Goal: Task Accomplishment & Management: Manage account settings

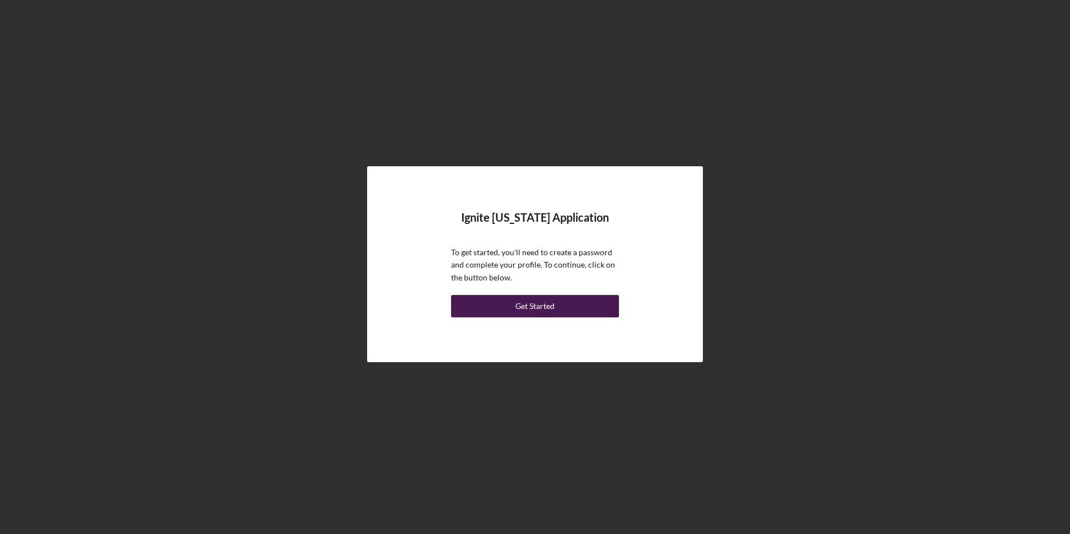
click at [505, 313] on button "Get Started" at bounding box center [535, 306] width 168 height 22
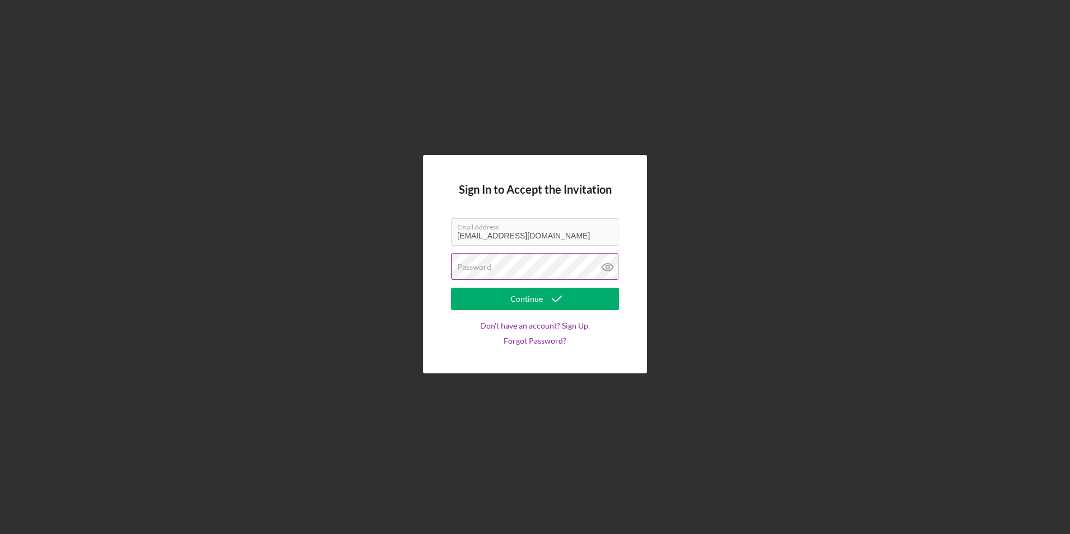
click at [465, 266] on label "Password" at bounding box center [474, 267] width 34 height 9
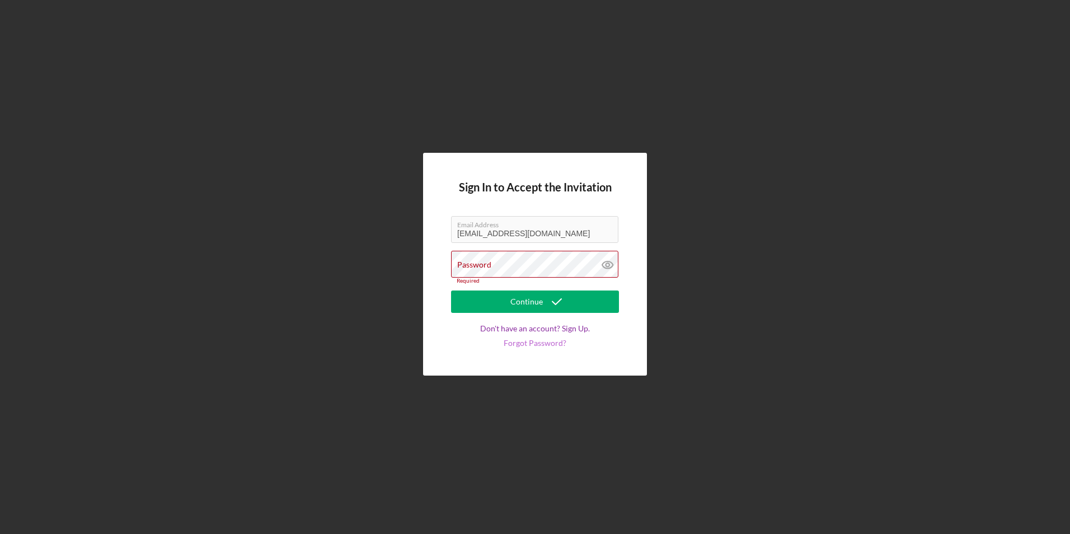
click at [540, 341] on link "Forgot Password?" at bounding box center [535, 343] width 63 height 9
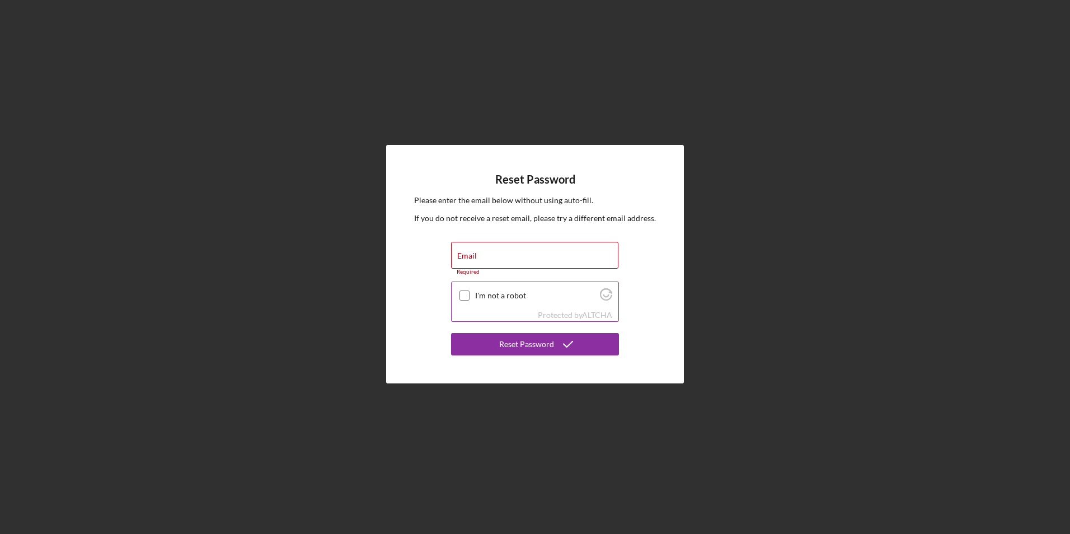
click at [467, 290] on input "I'm not a robot" at bounding box center [465, 295] width 10 height 10
click at [474, 255] on label "Email" at bounding box center [467, 255] width 20 height 9
click at [474, 255] on input "Email" at bounding box center [534, 255] width 167 height 27
checkbox input "true"
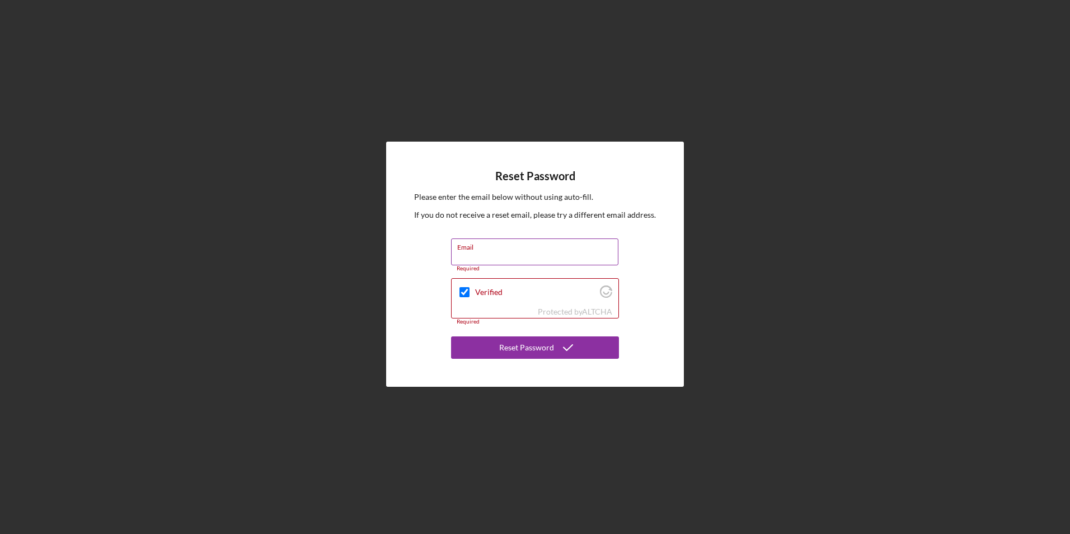
click at [478, 251] on input "Email" at bounding box center [534, 251] width 167 height 27
type input "[EMAIL_ADDRESS][DOMAIN_NAME]"
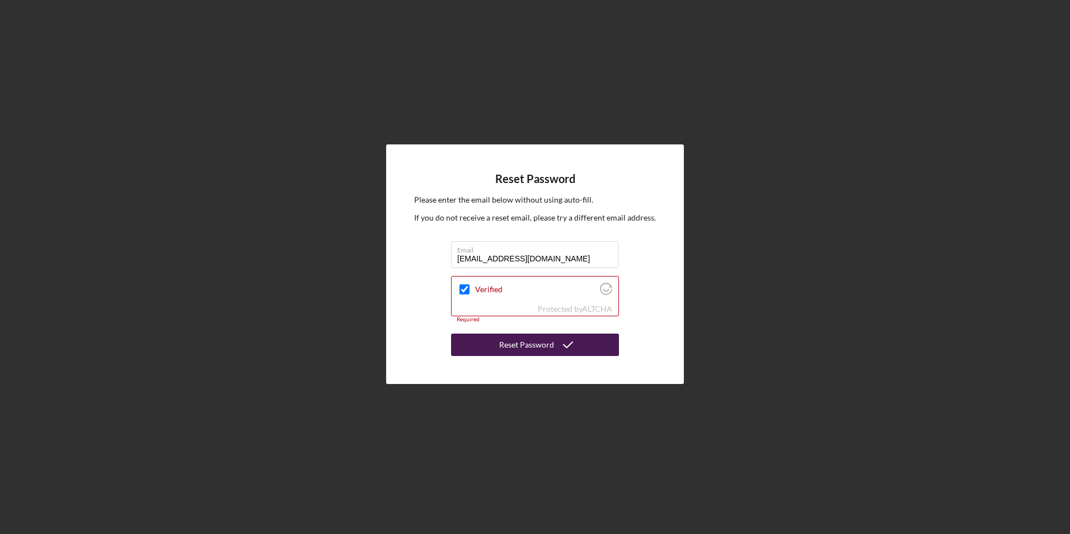
click at [491, 340] on button "Reset Password" at bounding box center [535, 345] width 168 height 22
click at [500, 346] on button "Reset Password" at bounding box center [535, 345] width 168 height 22
click at [462, 285] on input "Verified" at bounding box center [465, 289] width 10 height 10
click at [569, 304] on div "Protected by ALTCHA" at bounding box center [575, 308] width 74 height 9
click at [458, 290] on div at bounding box center [464, 289] width 13 height 13
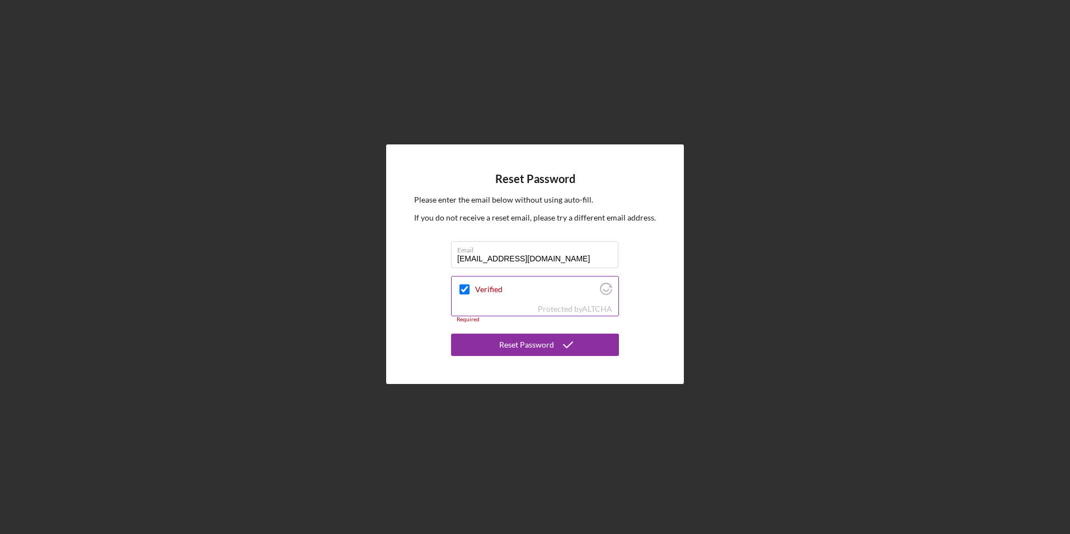
click at [465, 286] on input "Verified" at bounding box center [465, 289] width 10 height 10
click at [483, 350] on button "Reset Password" at bounding box center [535, 345] width 168 height 22
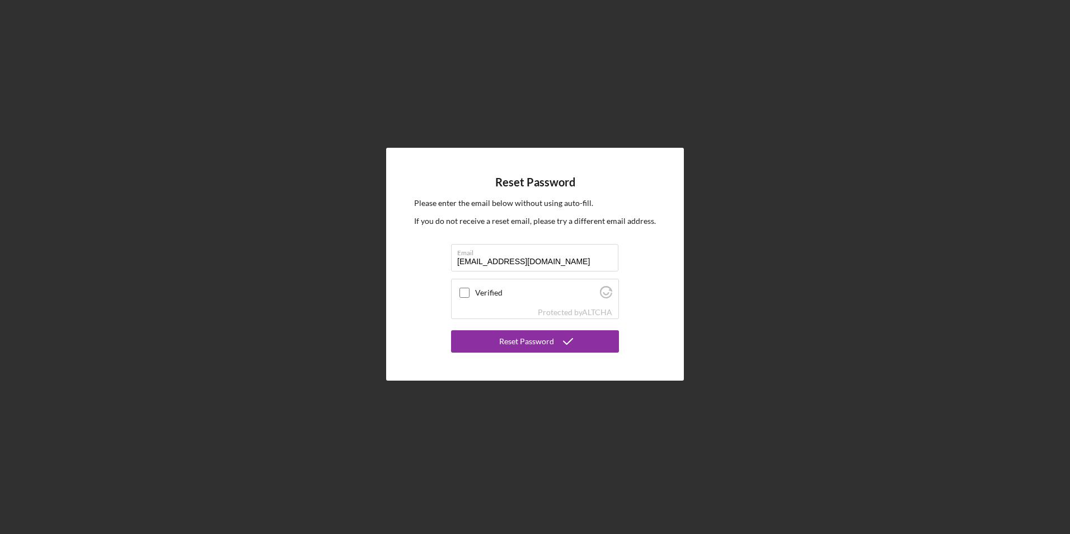
checkbox input "true"
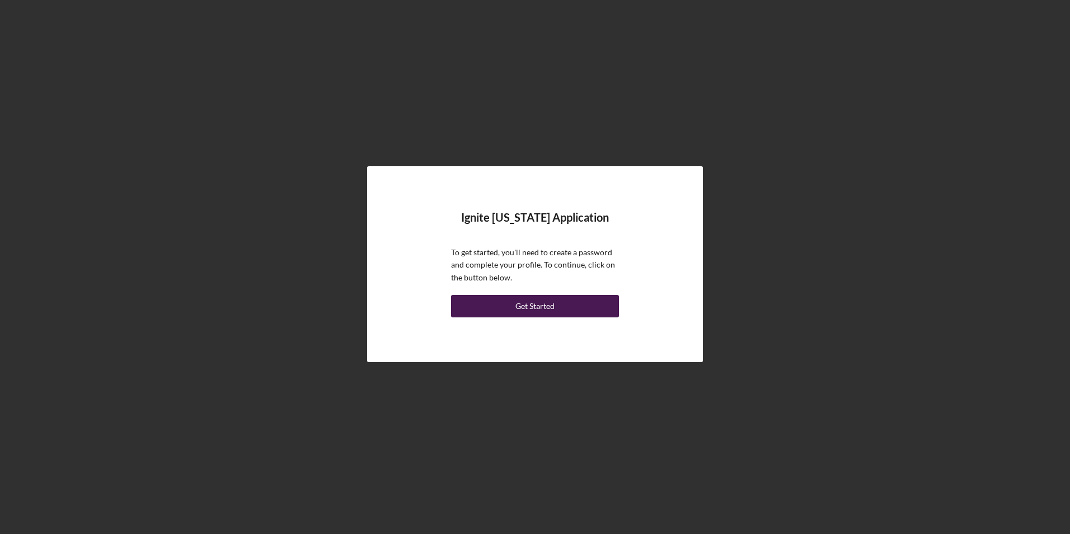
click at [515, 306] on button "Get Started" at bounding box center [535, 306] width 168 height 22
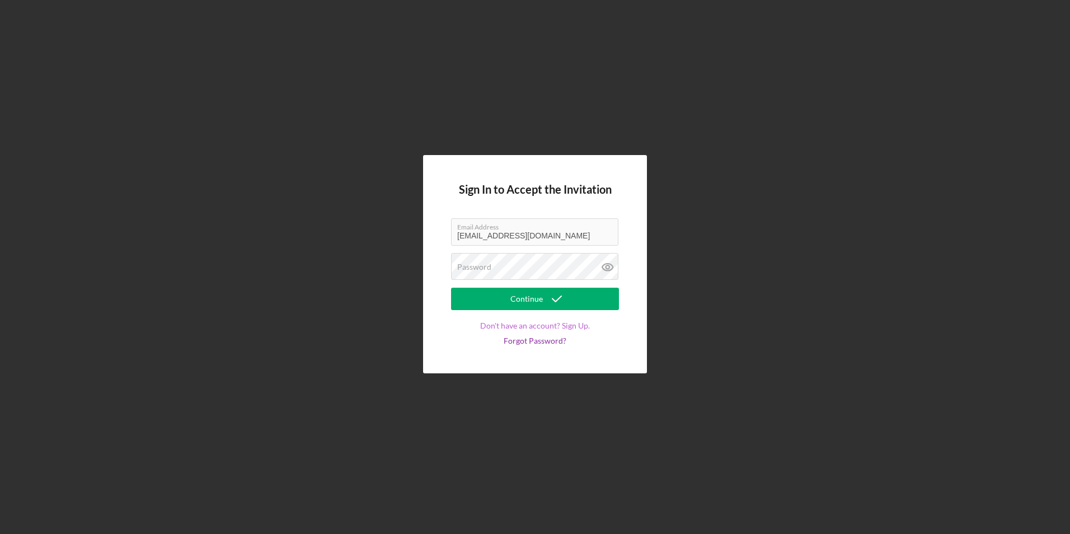
click at [543, 330] on link "Don't have an account? Sign Up." at bounding box center [535, 325] width 110 height 9
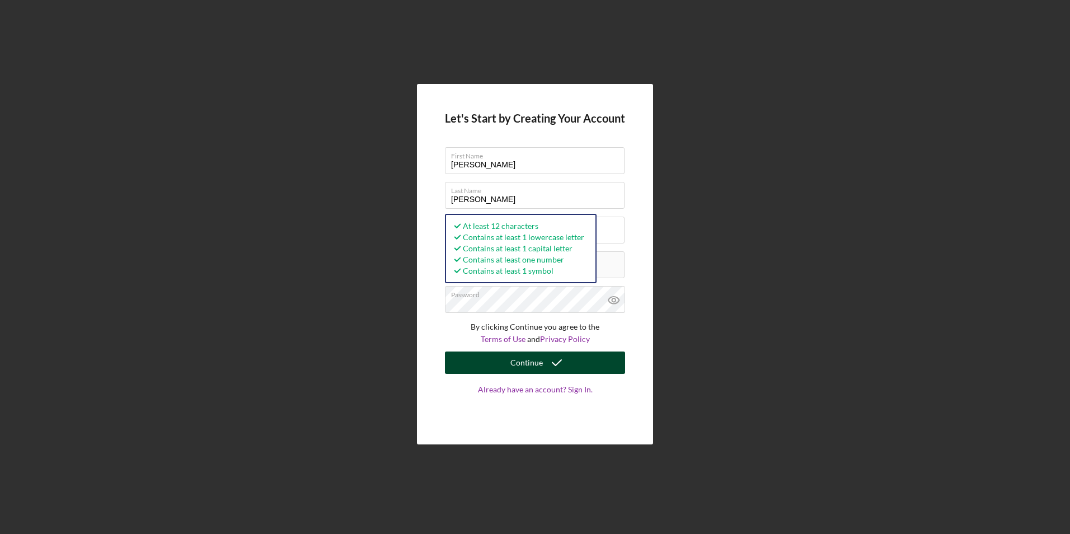
click at [555, 365] on icon "submit" at bounding box center [557, 363] width 28 height 28
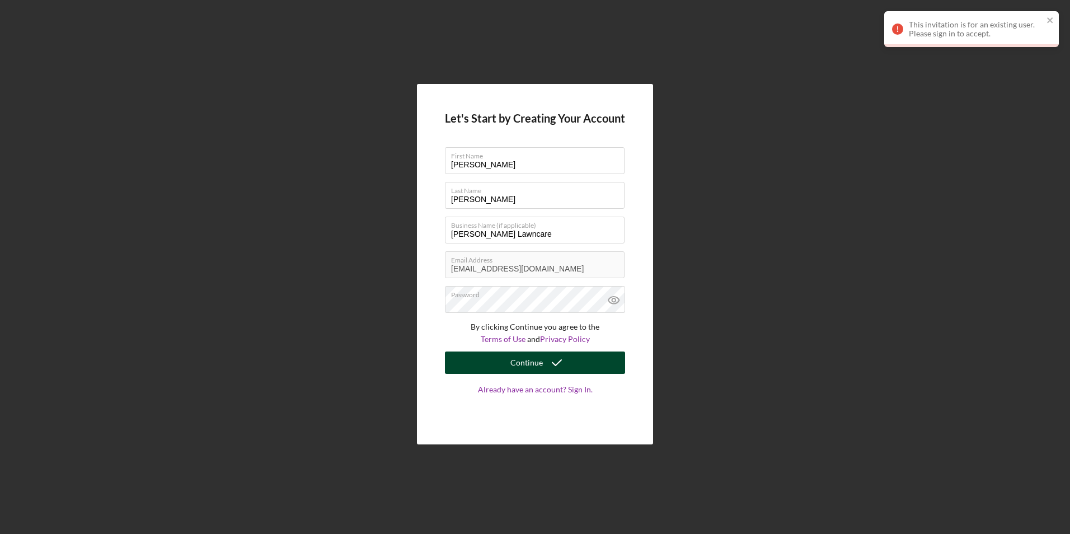
click at [814, 85] on div "Let's Start by Creating Your Account First Name [PERSON_NAME] Last Name [PERSON…" at bounding box center [535, 264] width 1059 height 528
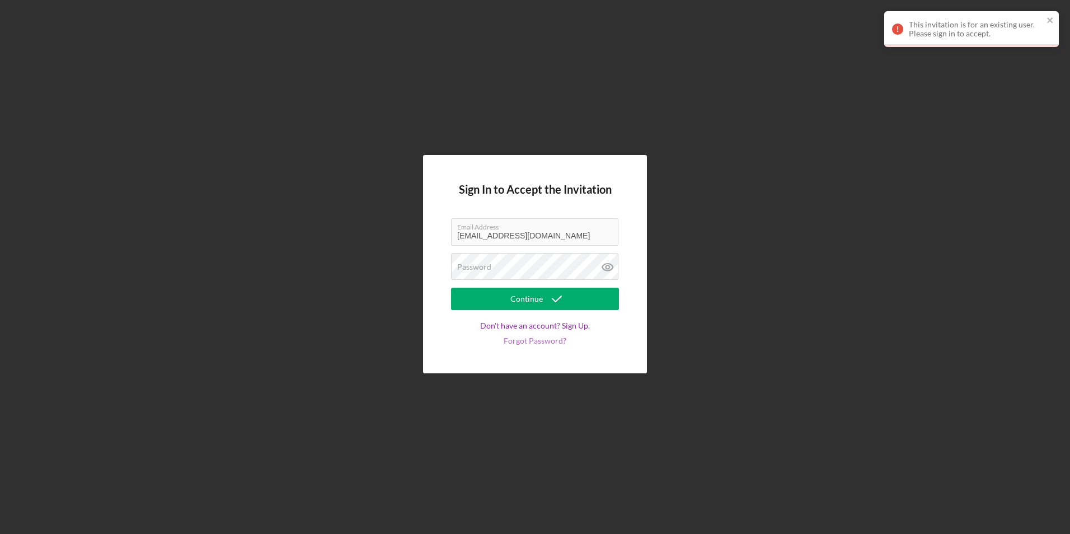
click at [533, 344] on link "Forgot Password?" at bounding box center [535, 340] width 63 height 9
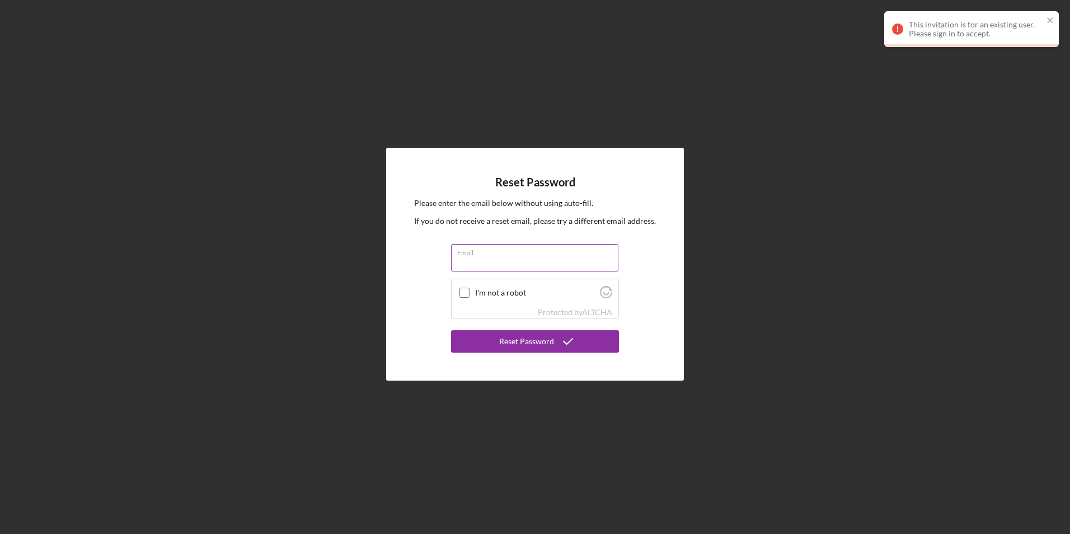
click at [466, 268] on input "Email" at bounding box center [534, 257] width 167 height 27
type input "[EMAIL_ADDRESS][DOMAIN_NAME]"
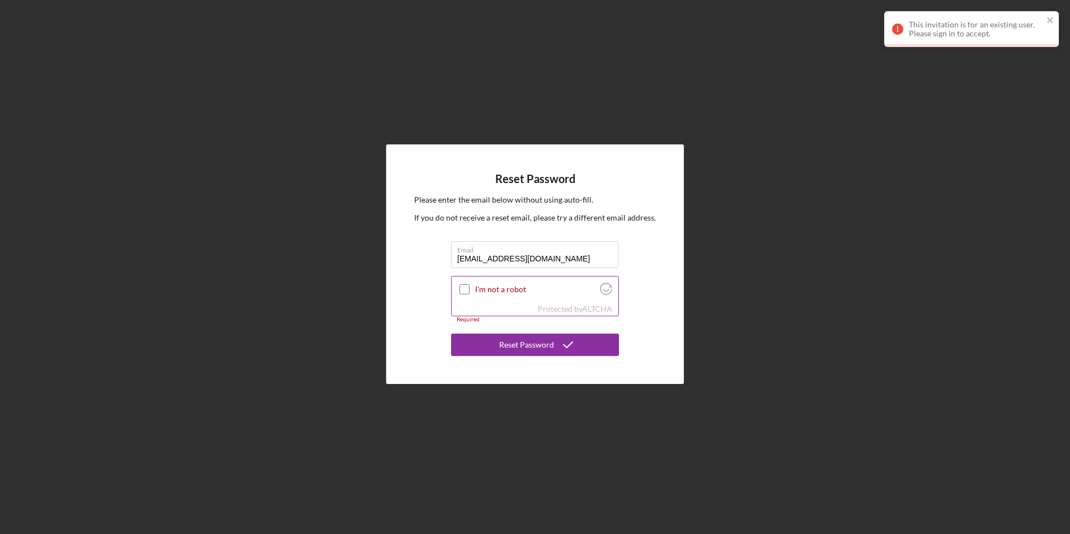
click at [467, 288] on input "I'm not a robot" at bounding box center [465, 289] width 10 height 10
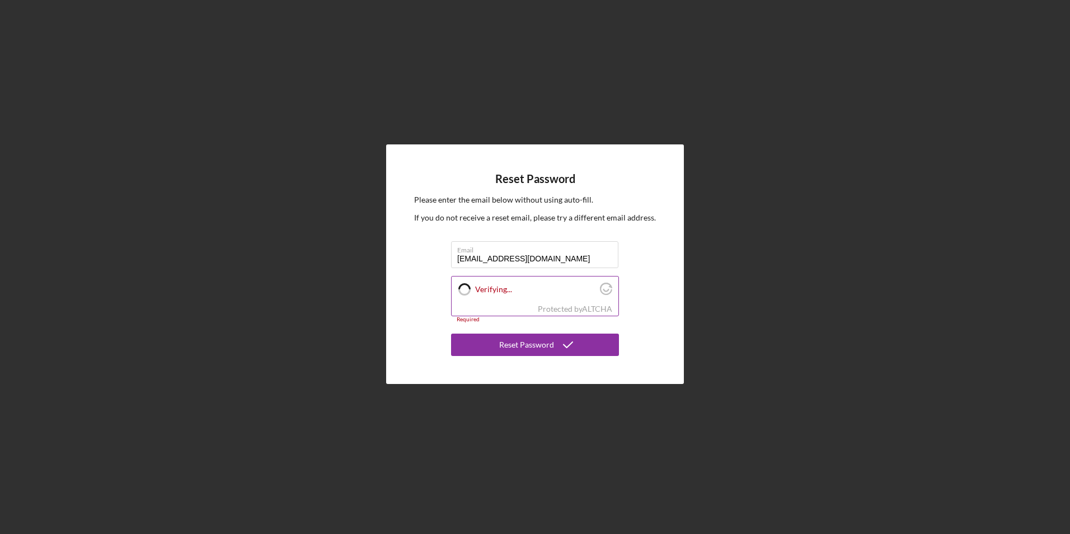
checkbox input "true"
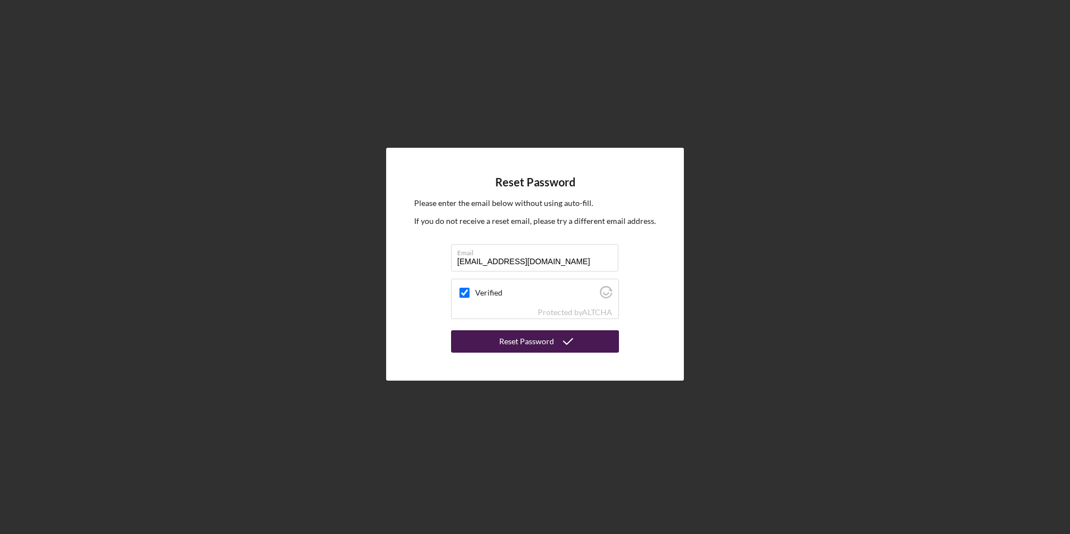
click at [475, 345] on button "Reset Password" at bounding box center [535, 341] width 168 height 22
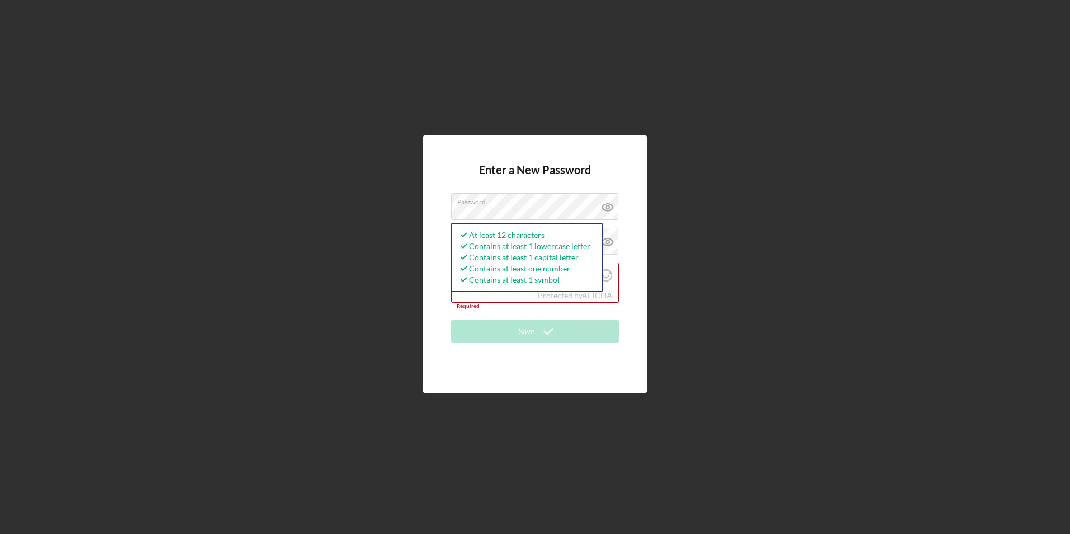
click at [451, 222] on form "Enter a New Password Password At least 12 characters Contains at least 1 lowerc…" at bounding box center [535, 263] width 168 height 201
click at [411, 215] on div "Enter a New Password Password At least 12 characters Contains at least 1 lowerc…" at bounding box center [535, 264] width 1059 height 528
click at [442, 192] on div "Enter a New Password Password At least 12 characters Contains at least 1 lowerc…" at bounding box center [535, 263] width 224 height 257
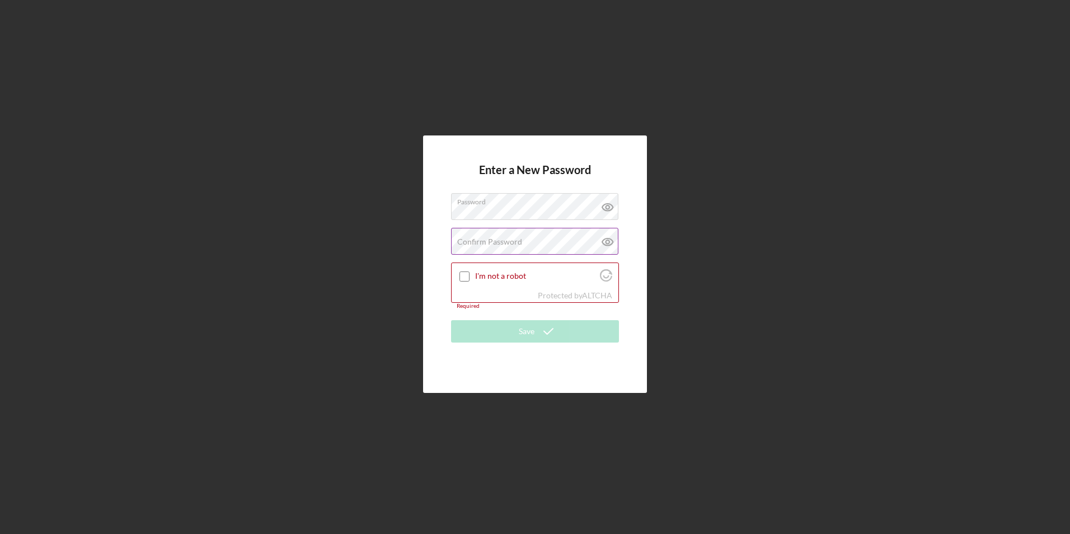
click at [465, 241] on label "Confirm Password" at bounding box center [489, 241] width 65 height 9
click at [460, 277] on input "I'm not a robot" at bounding box center [465, 276] width 10 height 10
checkbox input "true"
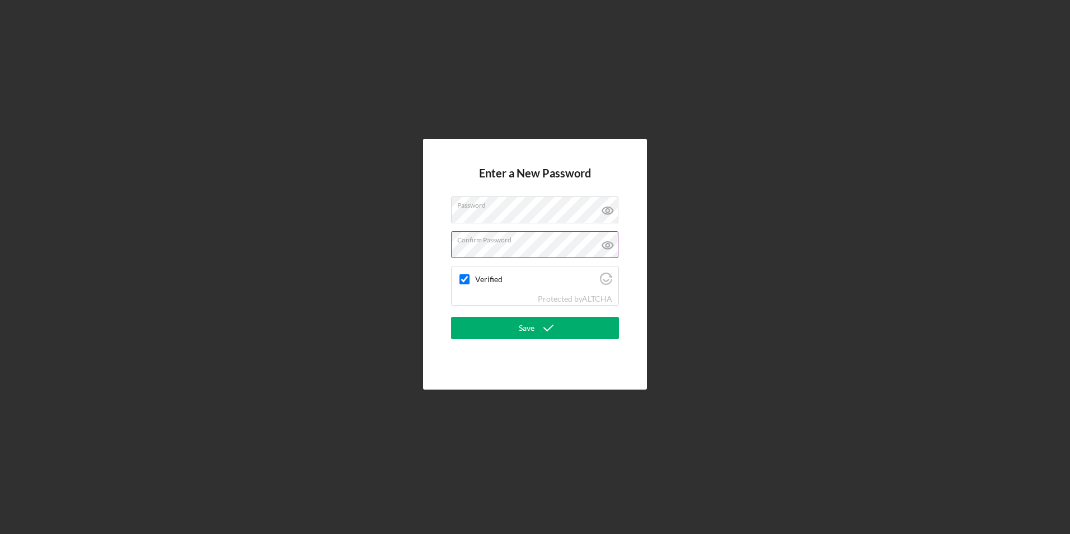
click at [613, 245] on icon at bounding box center [607, 245] width 11 height 7
click at [541, 325] on icon "submit" at bounding box center [549, 328] width 28 height 28
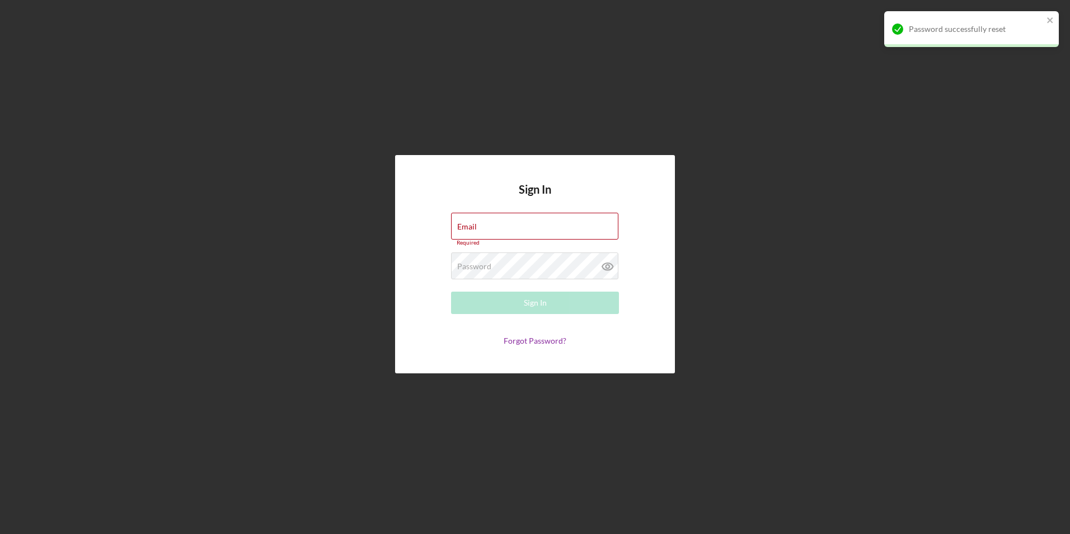
type input "[EMAIL_ADDRESS][DOMAIN_NAME]"
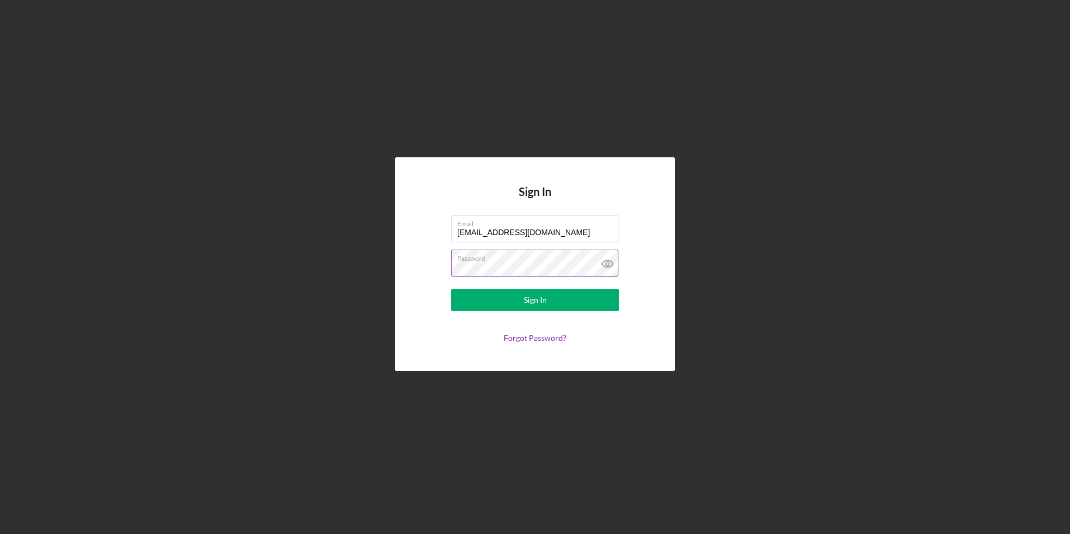
click at [609, 260] on icon at bounding box center [607, 263] width 11 height 7
click at [565, 294] on button "Sign In" at bounding box center [535, 300] width 168 height 22
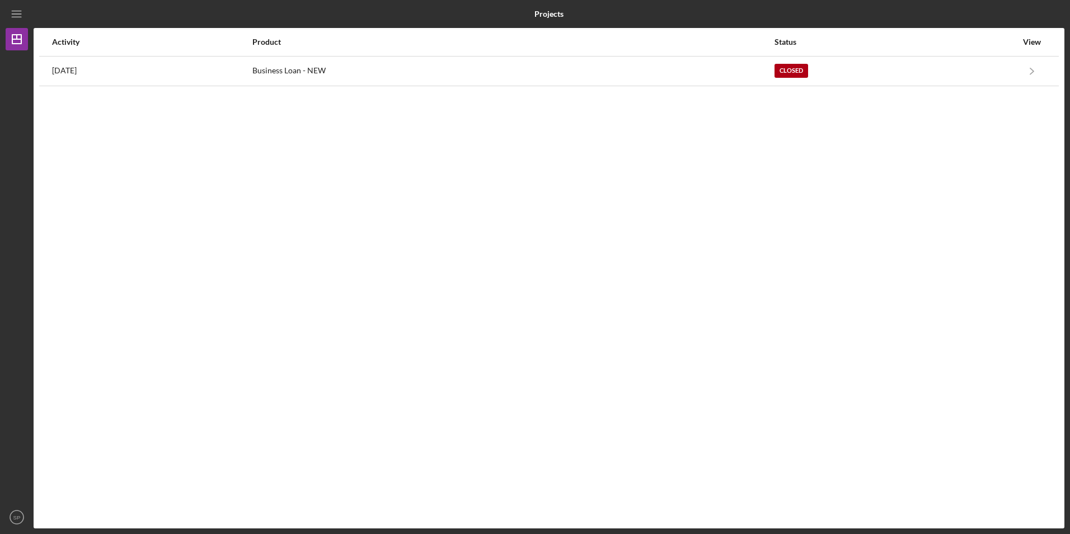
click at [635, 88] on div "Activity Product Status View 11 months ago Business Loan - NEW Closed Icon/Navi…" at bounding box center [549, 278] width 1031 height 500
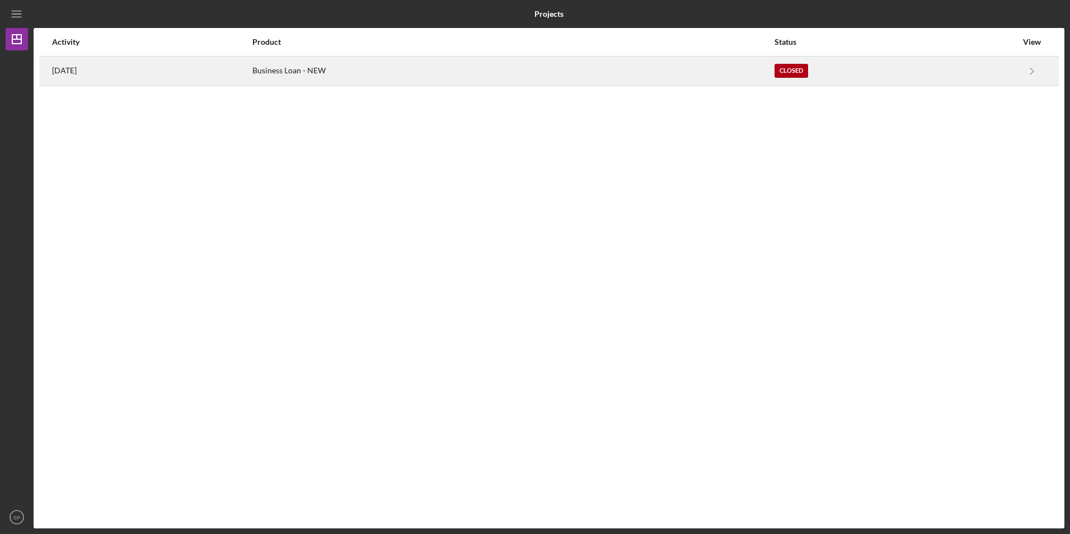
click at [632, 65] on div "Business Loan - NEW" at bounding box center [512, 71] width 521 height 28
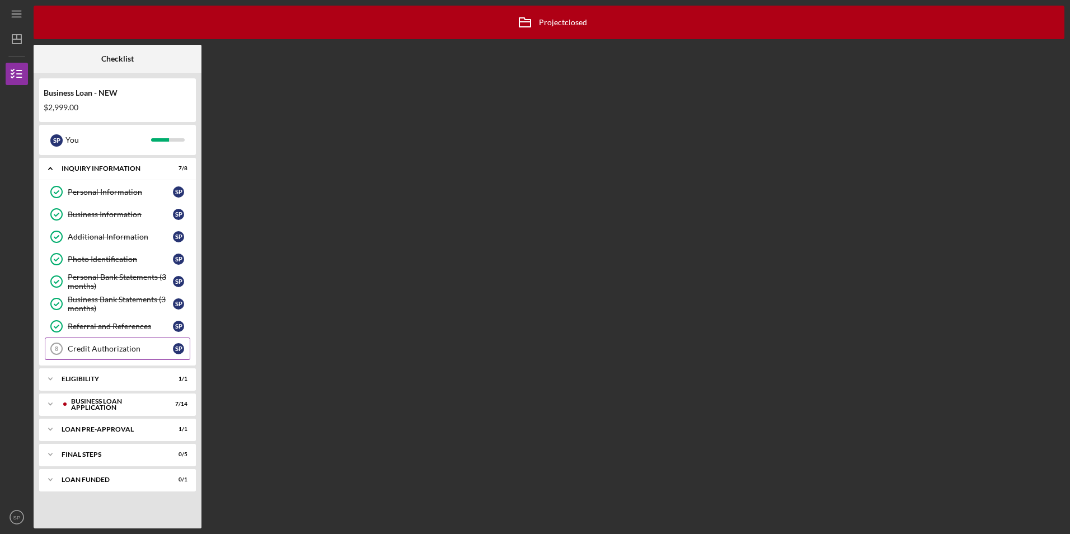
click at [110, 351] on div "Credit Authorization" at bounding box center [120, 348] width 105 height 9
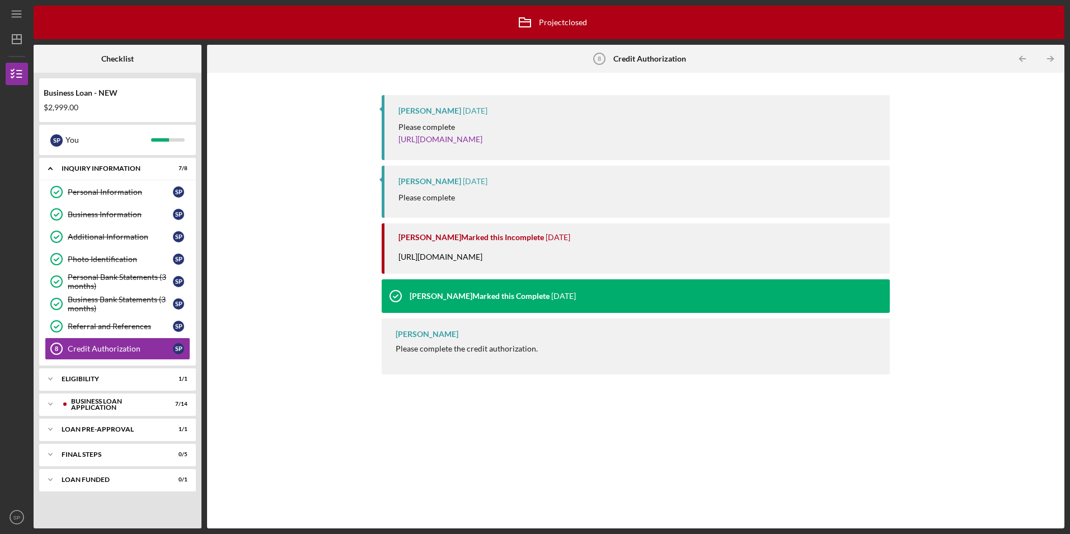
click at [449, 289] on div "Samantha O'Rourke Marked this Complete 1 year ago" at bounding box center [479, 296] width 194 height 34
click at [487, 256] on div "https://justinepetersen.tfaforms.net/19?contactid=003PC00000HFAGe" at bounding box center [446, 262] width 95 height 22
drag, startPoint x: 476, startPoint y: 285, endPoint x: 457, endPoint y: 310, distance: 31.0
click at [475, 287] on div "Samantha O'Rourke Marked this Complete 1 year ago" at bounding box center [479, 296] width 194 height 34
click at [445, 336] on div "Samantha O'Rourke" at bounding box center [427, 334] width 63 height 9
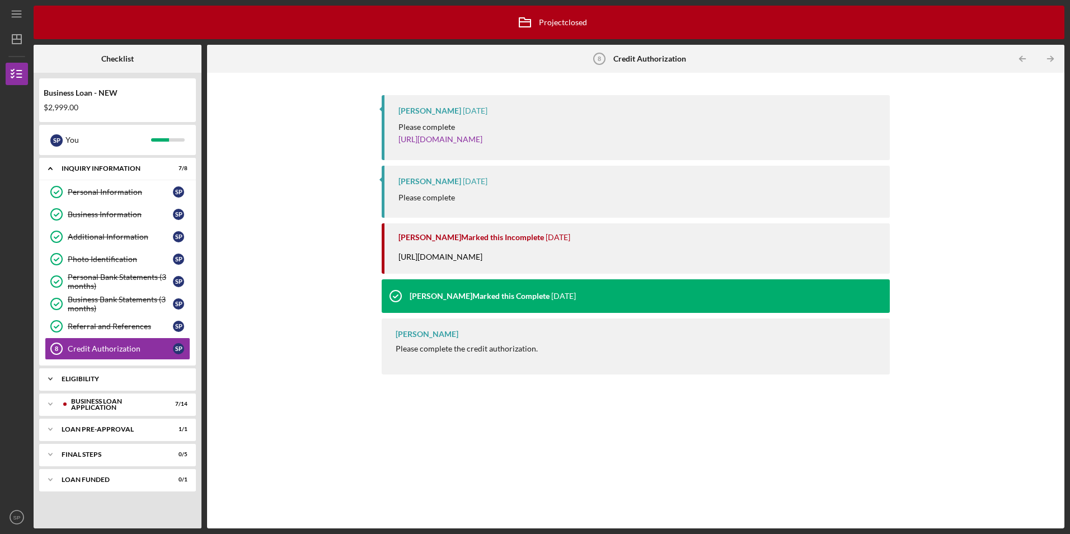
click at [93, 379] on div "ELIGIBILITY" at bounding box center [122, 379] width 120 height 7
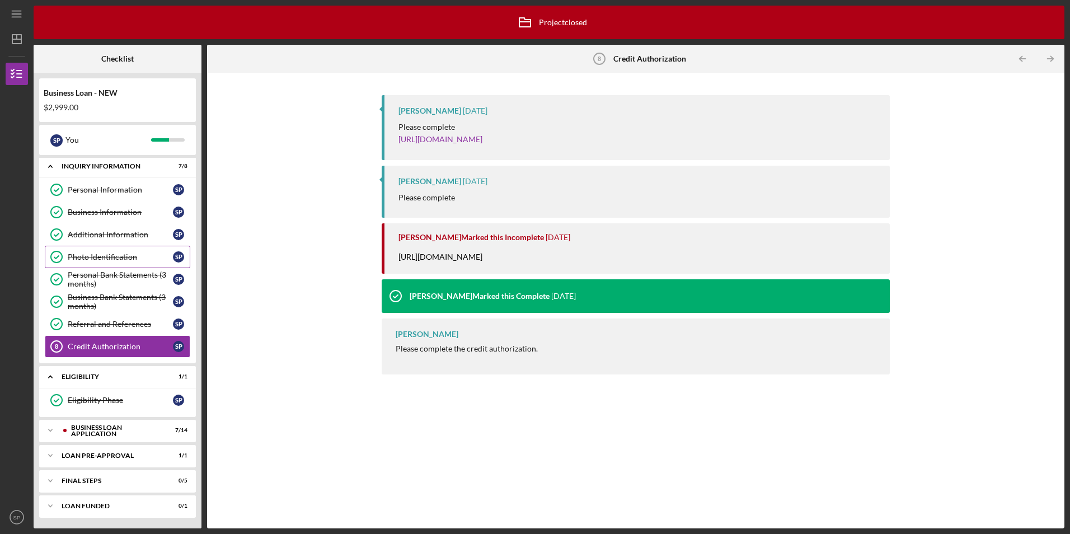
scroll to position [3, 0]
click at [111, 433] on div "BUSINESS LOAN APPLICATION" at bounding box center [125, 429] width 126 height 7
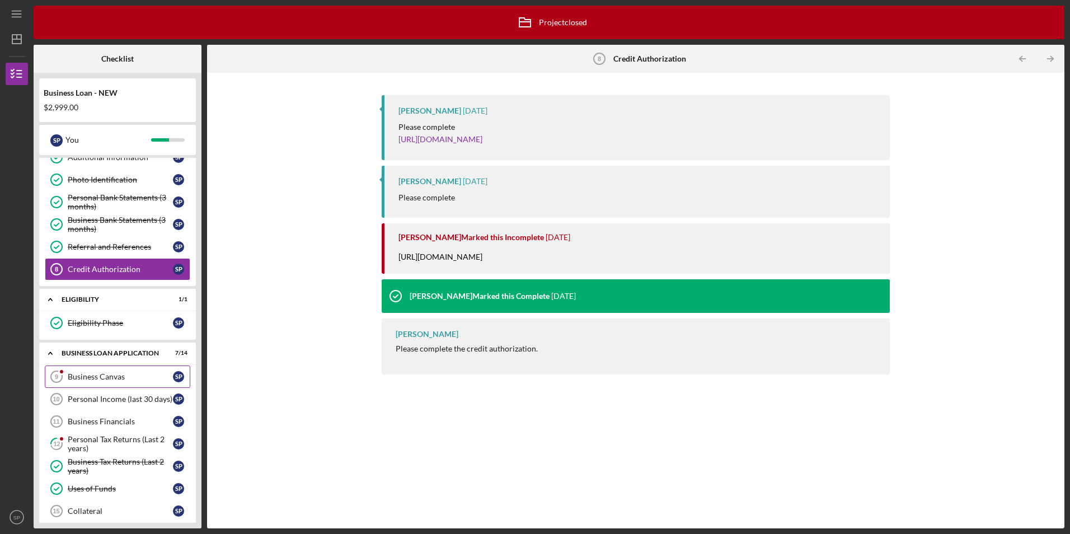
scroll to position [115, 0]
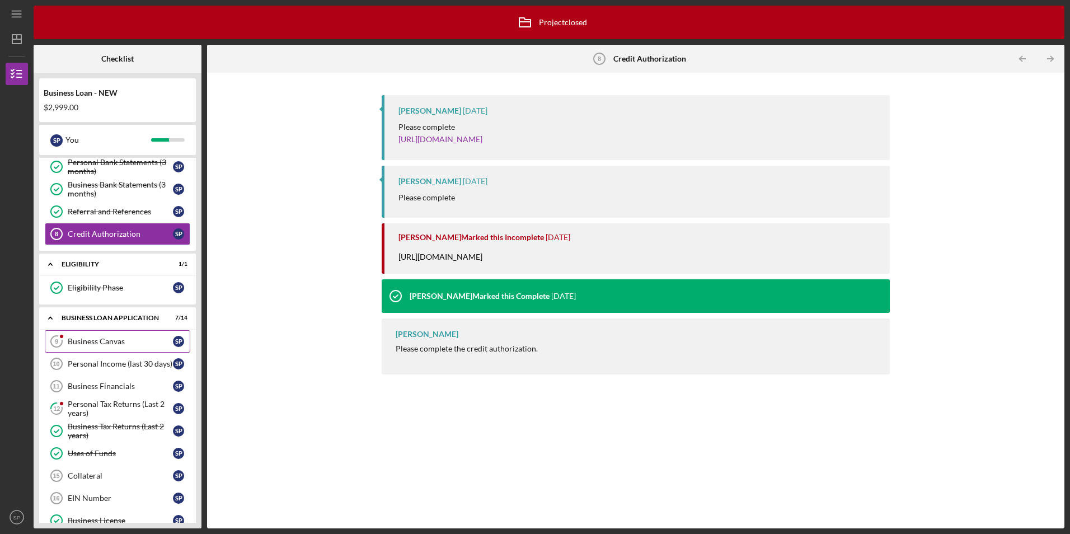
click at [121, 347] on link "Business Canvas 9 Business Canvas S P" at bounding box center [118, 341] width 146 height 22
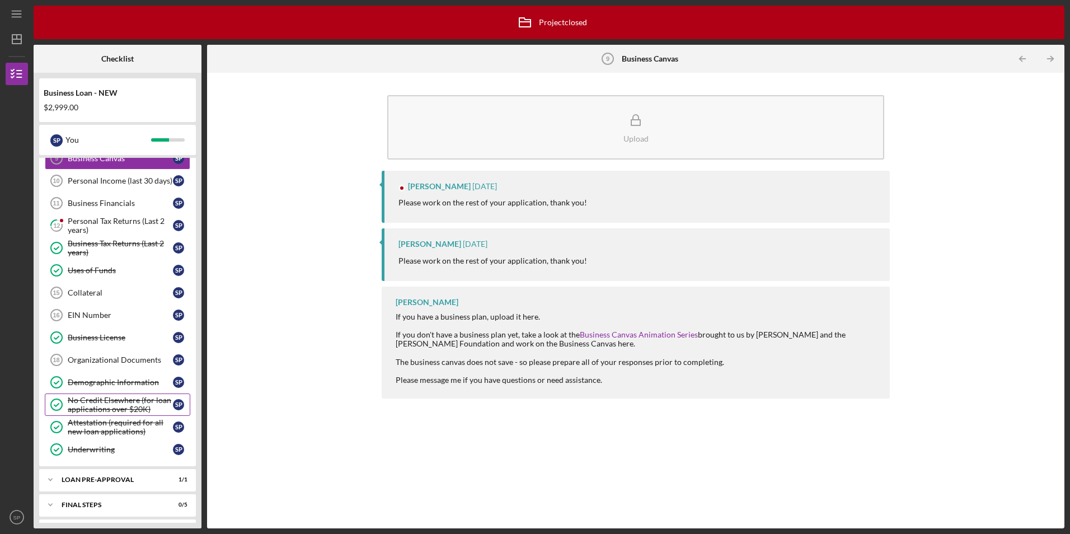
scroll to position [322, 0]
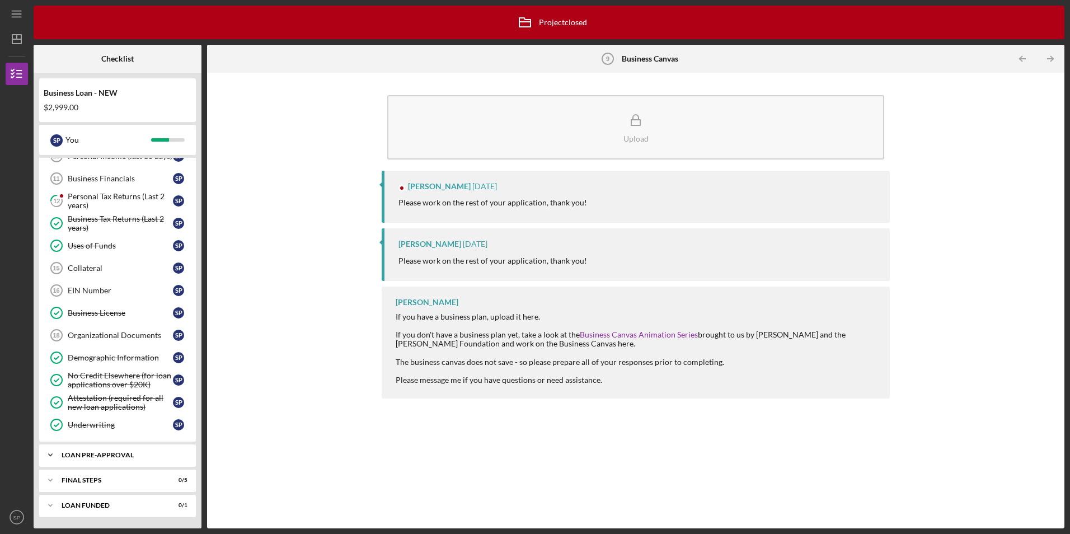
click at [115, 454] on div "LOAN PRE-APPROVAL" at bounding box center [122, 455] width 120 height 7
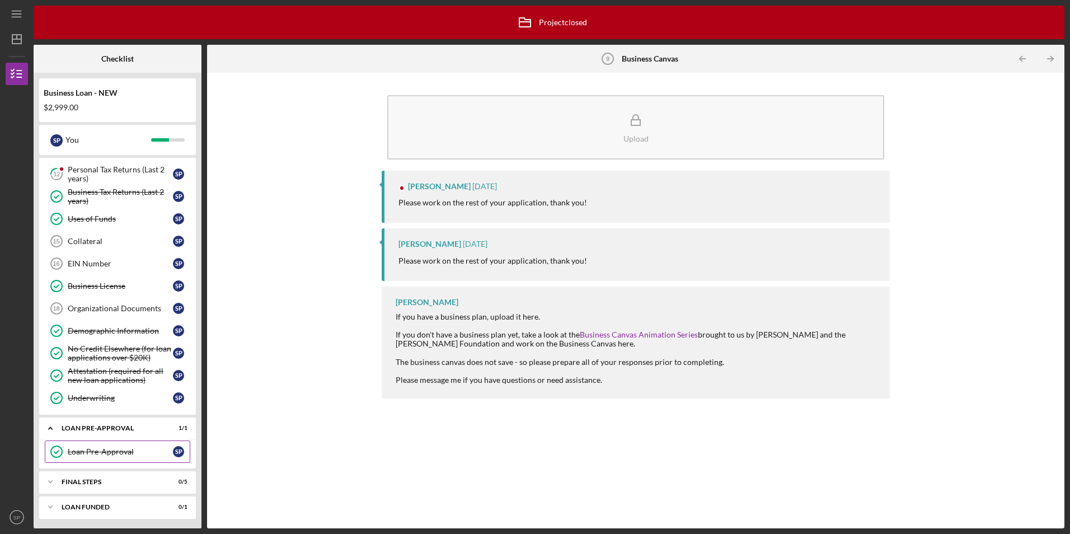
scroll to position [351, 0]
click at [93, 483] on div "FINAL STEPS" at bounding box center [122, 480] width 120 height 7
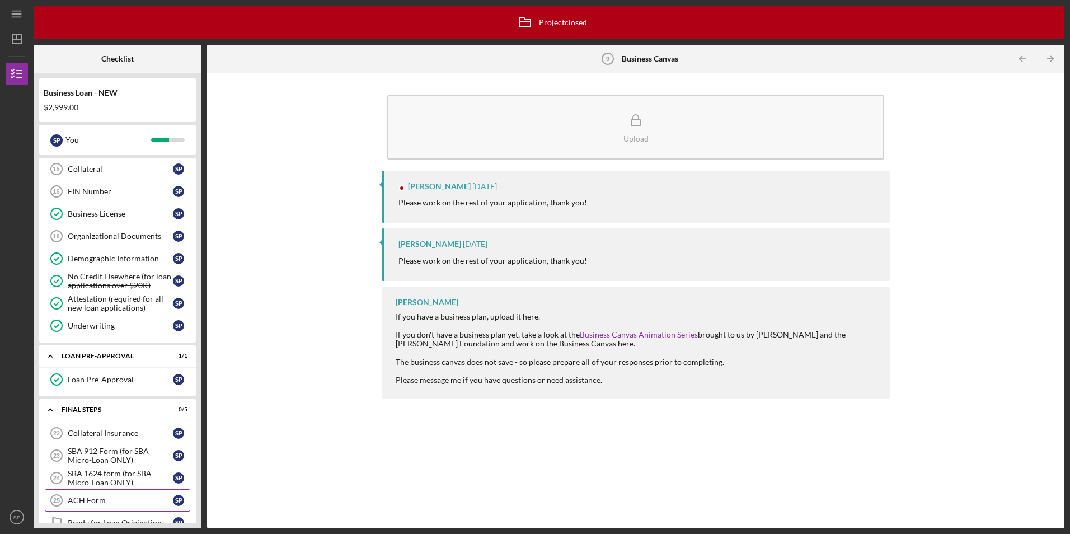
scroll to position [469, 0]
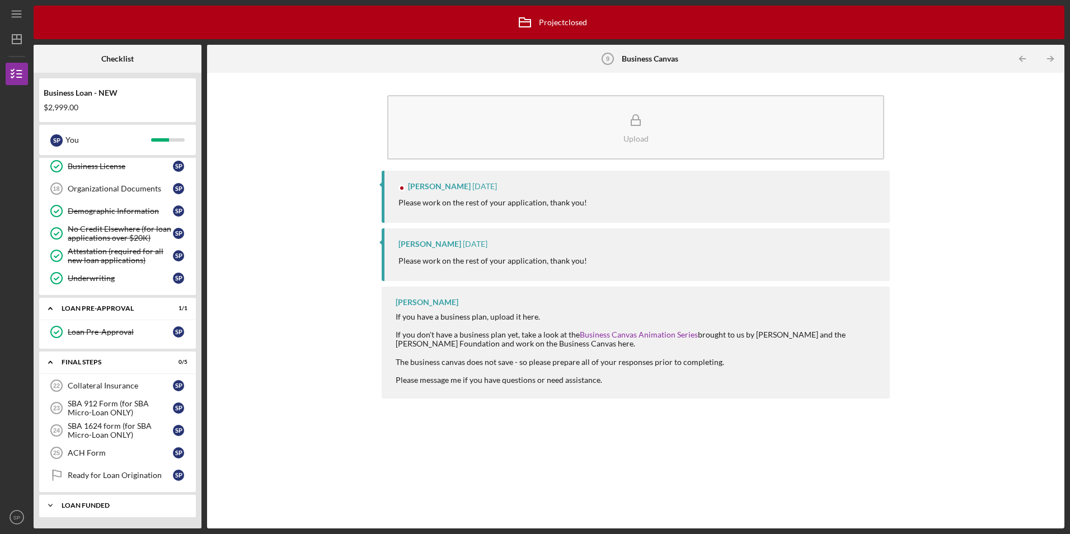
click at [106, 506] on div "LOAN FUNDED" at bounding box center [122, 505] width 120 height 7
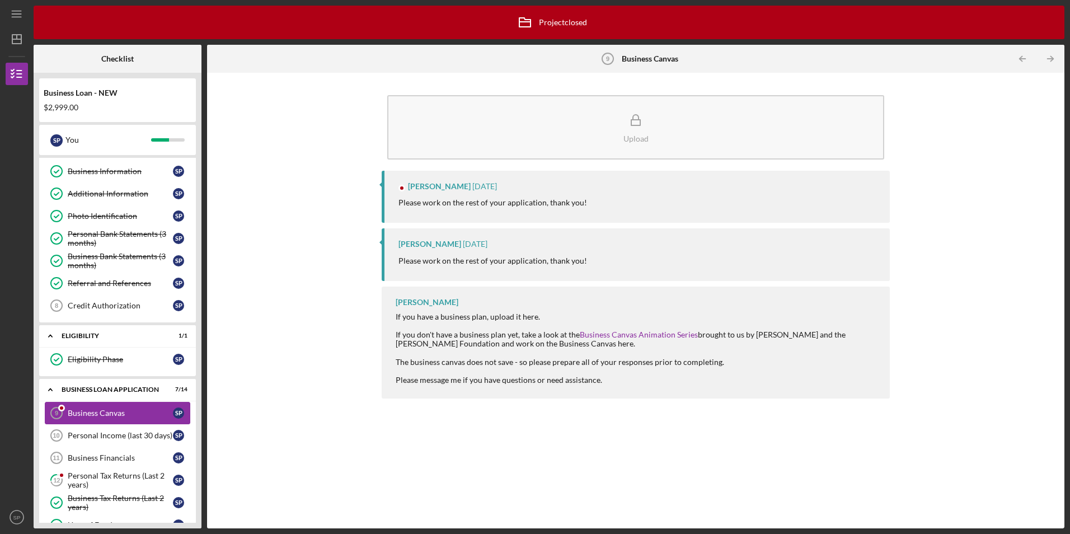
scroll to position [0, 0]
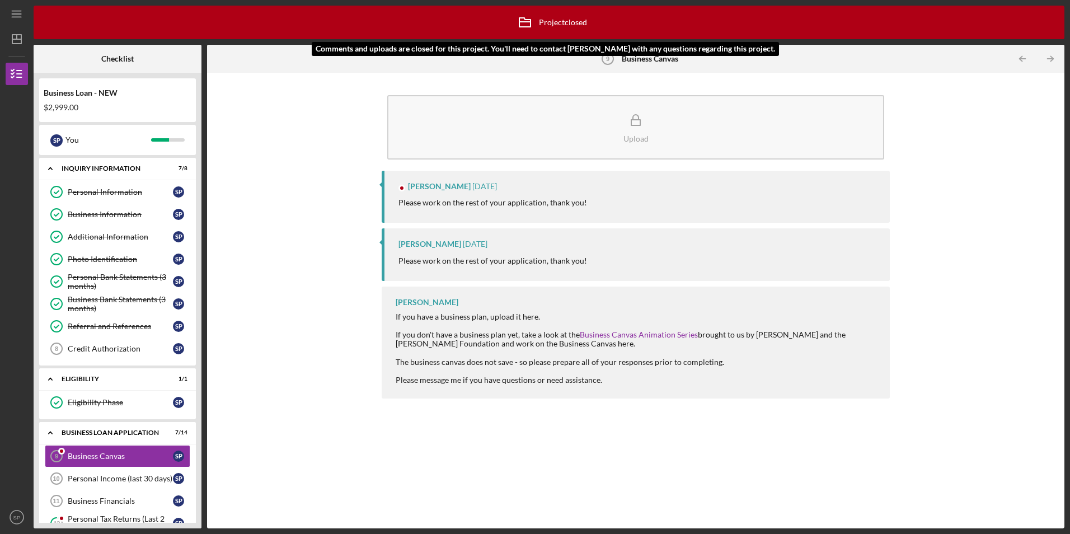
click at [546, 20] on div "Icon/Archived Project closed Icon/Info" at bounding box center [549, 22] width 76 height 28
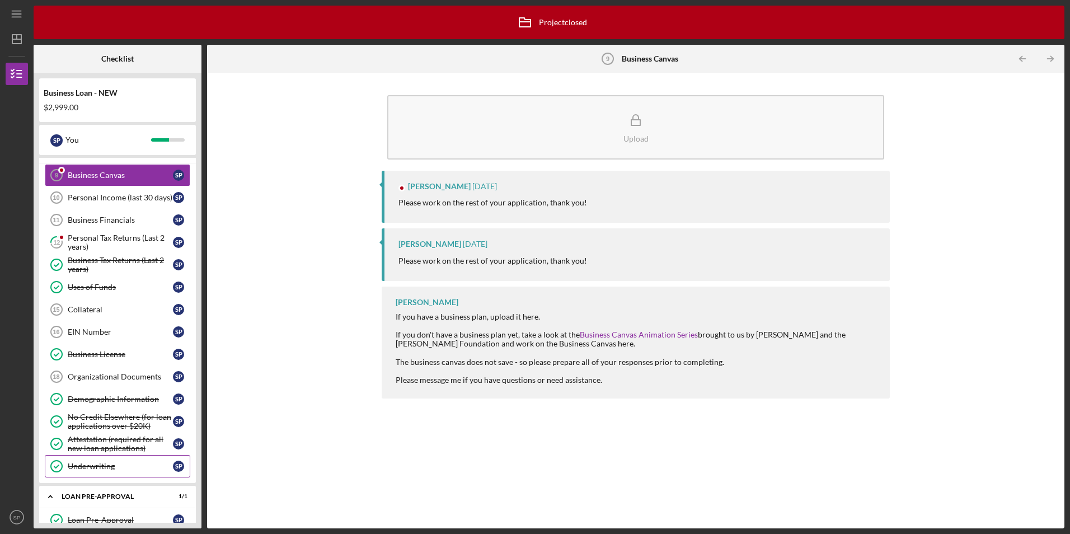
scroll to position [162, 0]
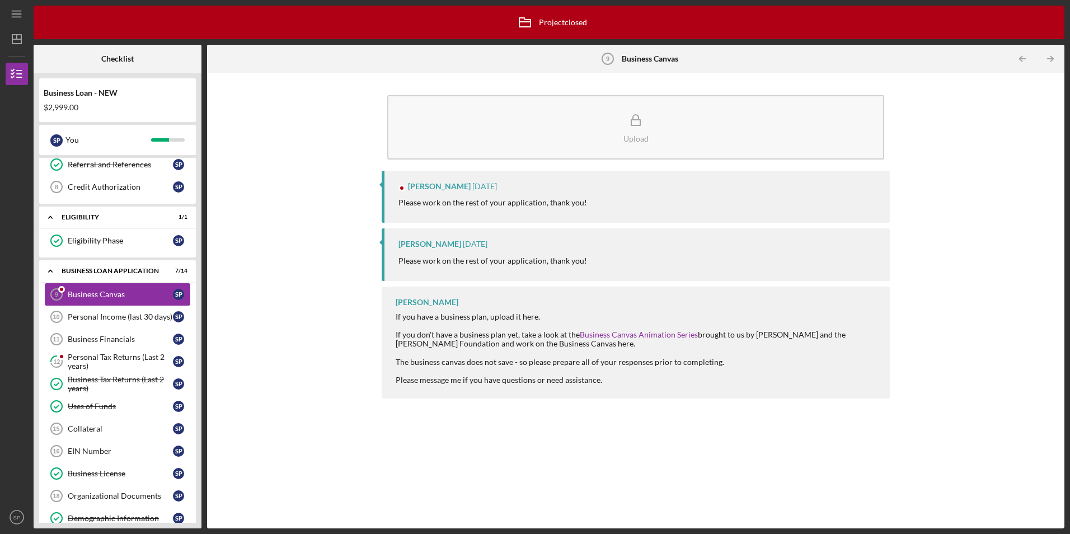
click at [91, 288] on link "Business Canvas 9 Business Canvas S P" at bounding box center [118, 294] width 146 height 22
click at [86, 363] on div "Personal Tax Returns (Last 2 years)" at bounding box center [120, 362] width 105 height 18
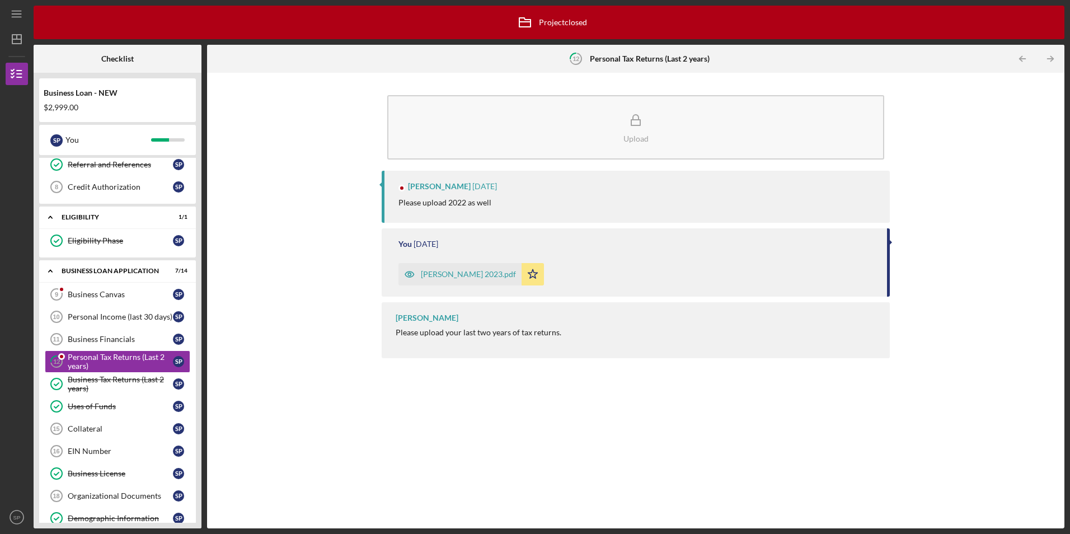
click at [438, 271] on div "shelton 2023.pdf" at bounding box center [468, 274] width 95 height 9
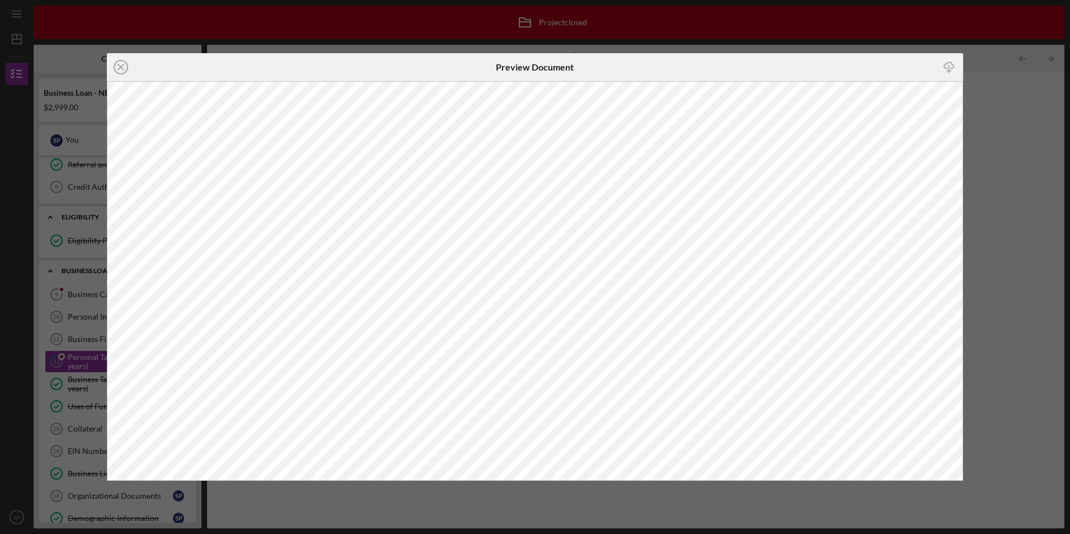
click at [1004, 249] on div "Icon/Close Preview Document Icon/Download" at bounding box center [535, 267] width 1070 height 534
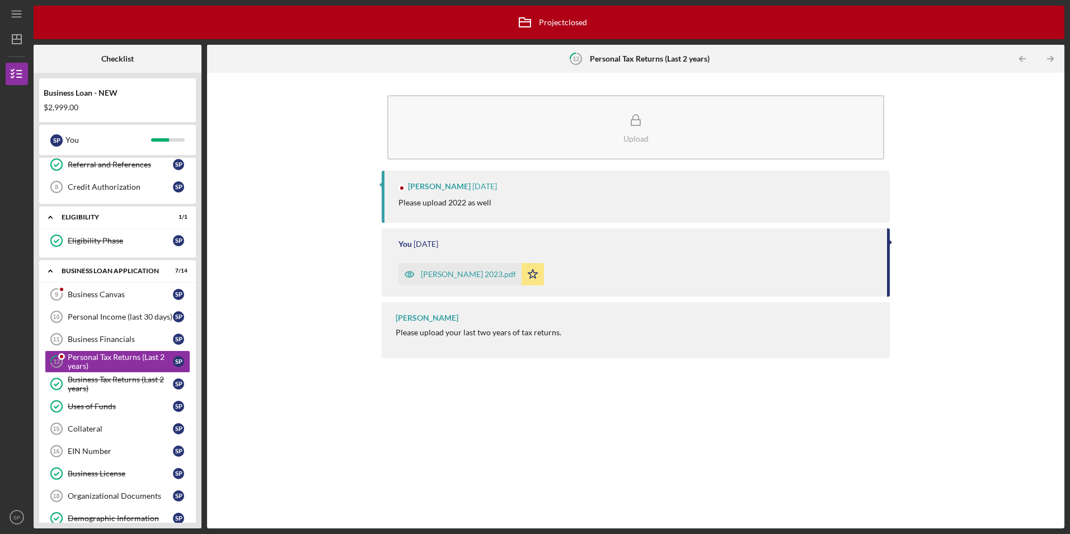
click at [436, 203] on p "Please upload 2022 as well" at bounding box center [445, 202] width 93 height 12
click at [101, 189] on div "Credit Authorization" at bounding box center [120, 186] width 105 height 9
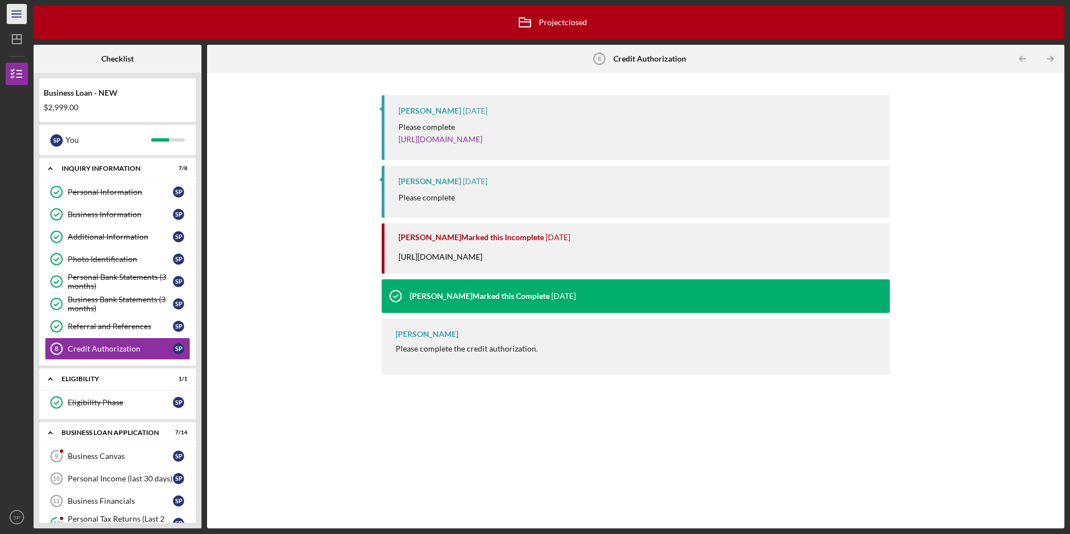
click at [22, 17] on icon "Icon/Menu" at bounding box center [16, 14] width 25 height 25
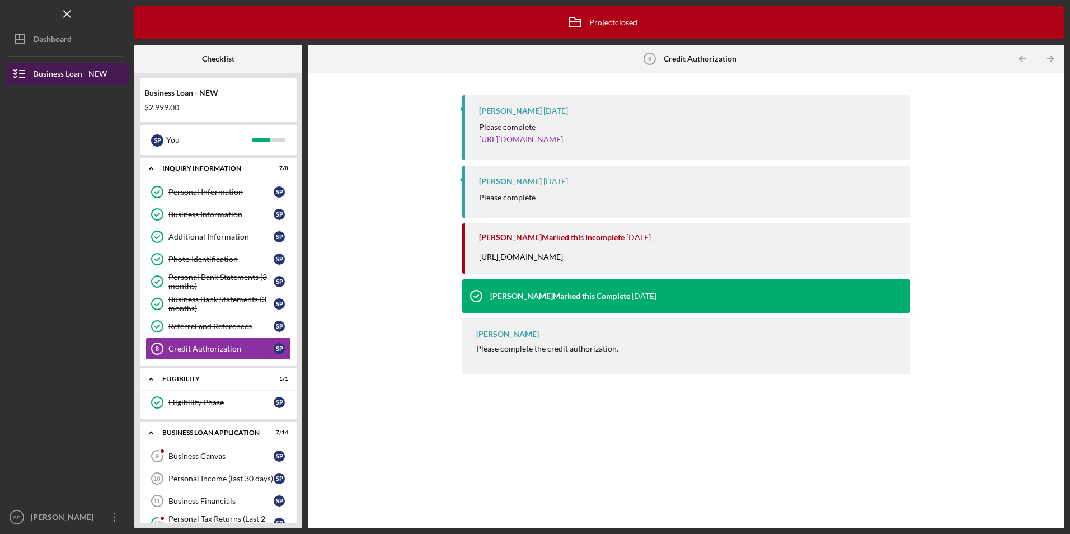
click at [32, 75] on icon "button" at bounding box center [20, 74] width 28 height 28
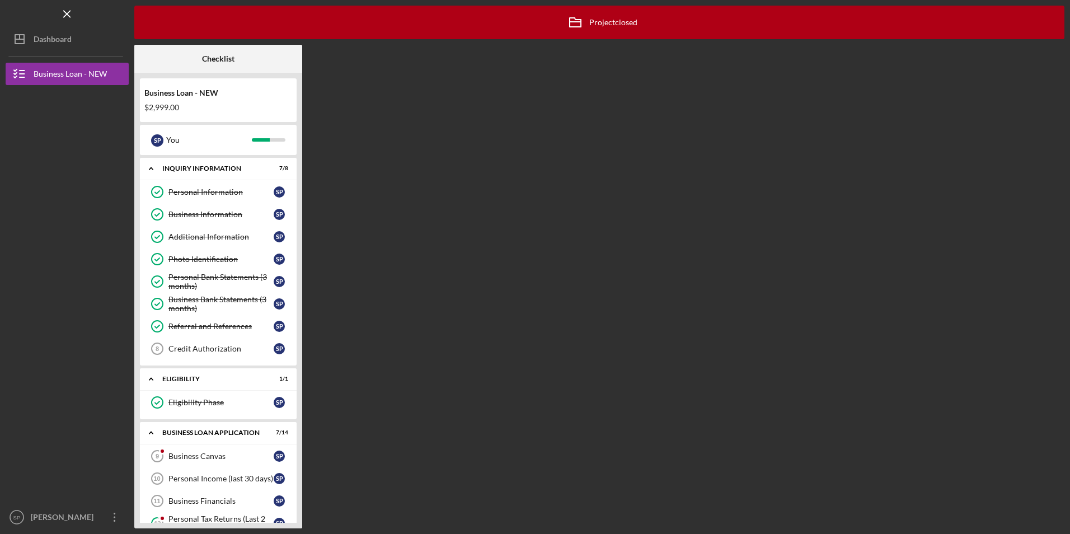
click at [150, 108] on div "$2,999.00" at bounding box center [218, 107] width 148 height 9
click at [171, 143] on div "You" at bounding box center [209, 139] width 86 height 19
click at [179, 139] on div "You" at bounding box center [209, 139] width 86 height 19
